Goal: Transaction & Acquisition: Purchase product/service

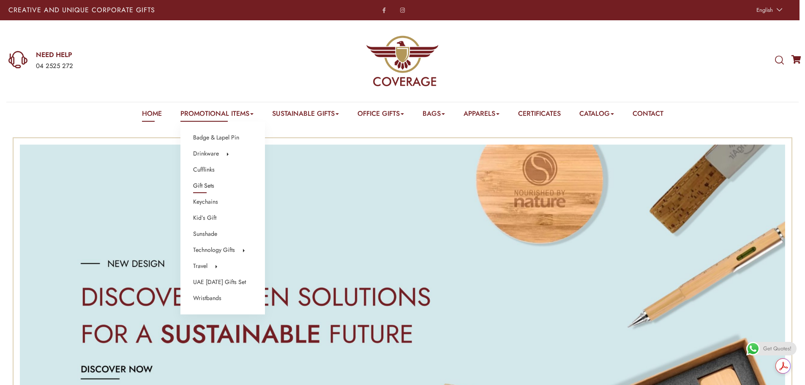
click at [202, 187] on link "Gift Sets" at bounding box center [203, 186] width 21 height 11
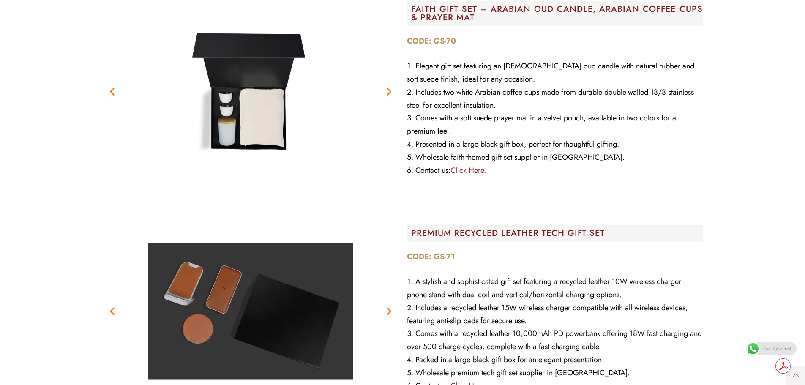
scroll to position [4397, 0]
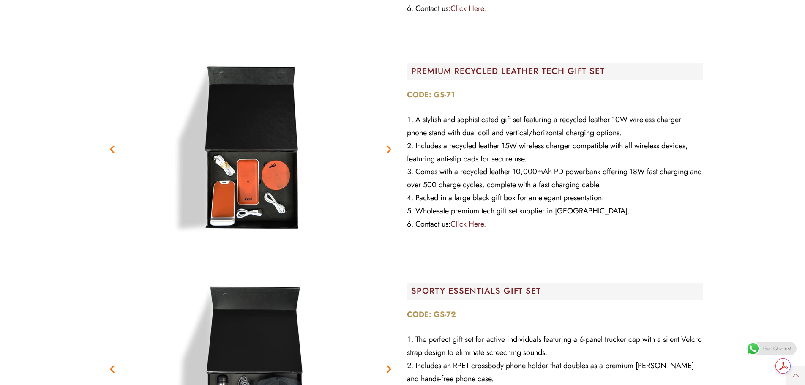
click at [386, 151] on icon "Next slide" at bounding box center [389, 149] width 11 height 11
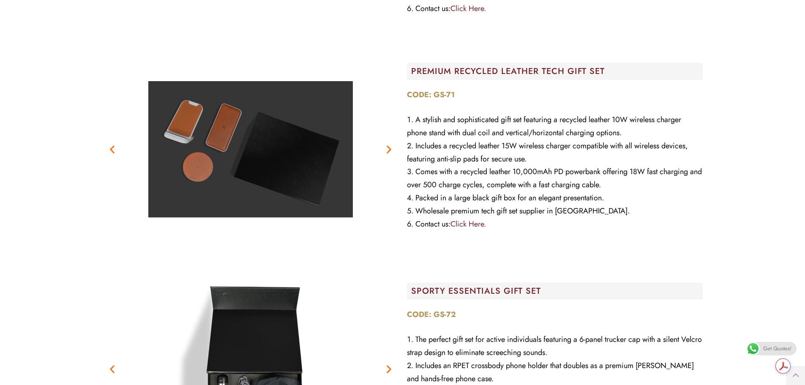
click at [386, 152] on icon "Next slide" at bounding box center [389, 149] width 11 height 11
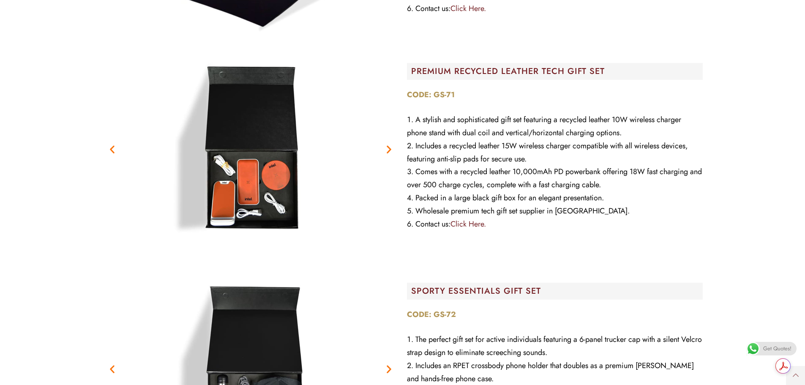
click at [388, 153] on icon "Next slide" at bounding box center [389, 149] width 11 height 11
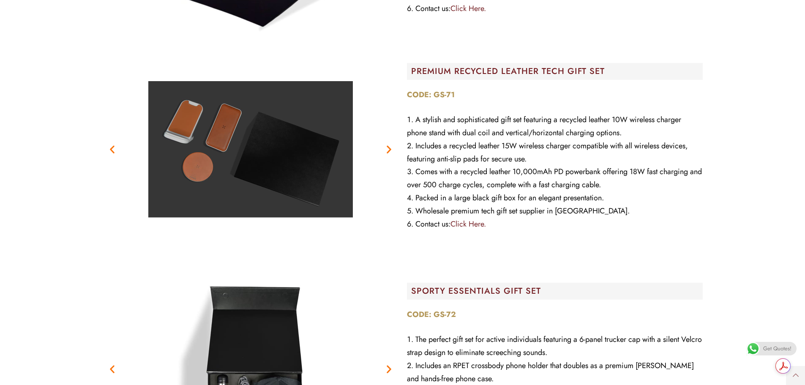
click at [389, 153] on icon "Next slide" at bounding box center [389, 149] width 11 height 11
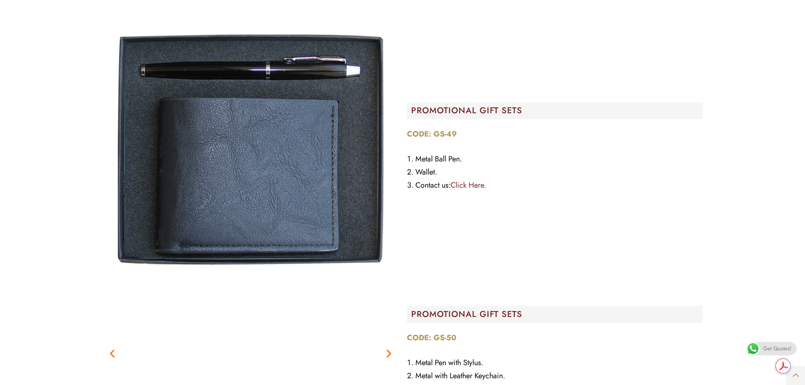
scroll to position [21405, 0]
